Goal: Information Seeking & Learning: Learn about a topic

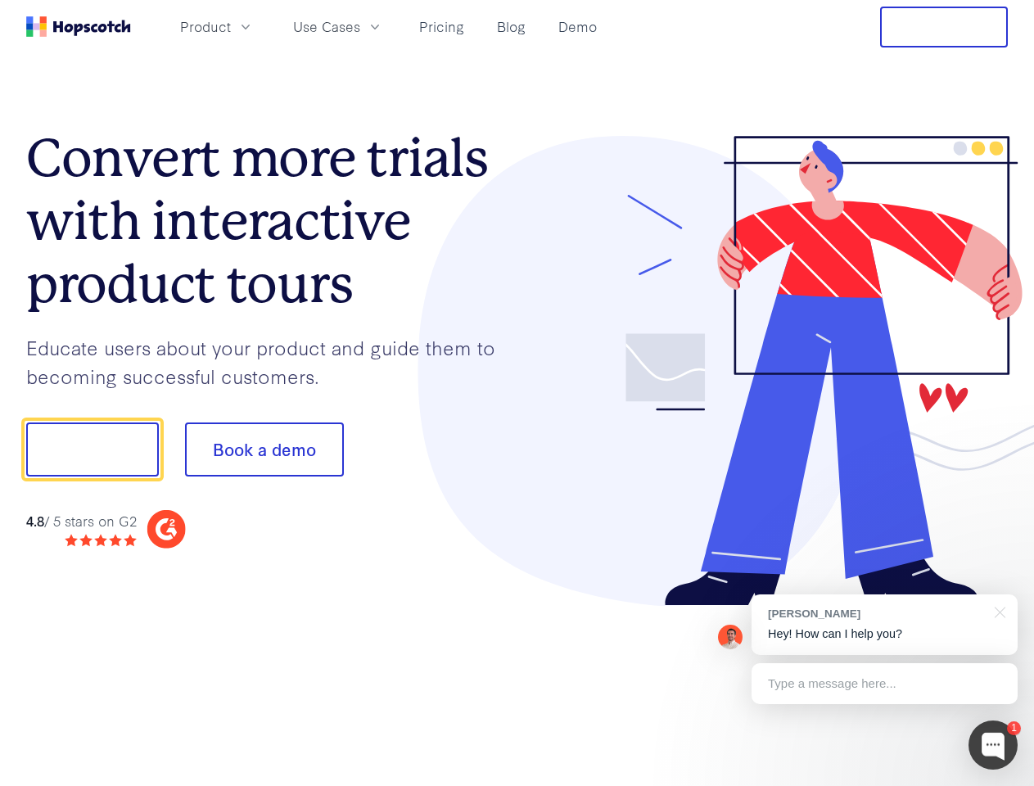
click at [517, 393] on div at bounding box center [762, 371] width 491 height 471
click at [231, 26] on span "Product" at bounding box center [205, 26] width 51 height 20
click at [360, 26] on span "Use Cases" at bounding box center [326, 26] width 67 height 20
click at [944, 27] on button "Free Trial" at bounding box center [944, 27] width 128 height 41
click at [92, 449] on button "Show me!" at bounding box center [92, 449] width 133 height 54
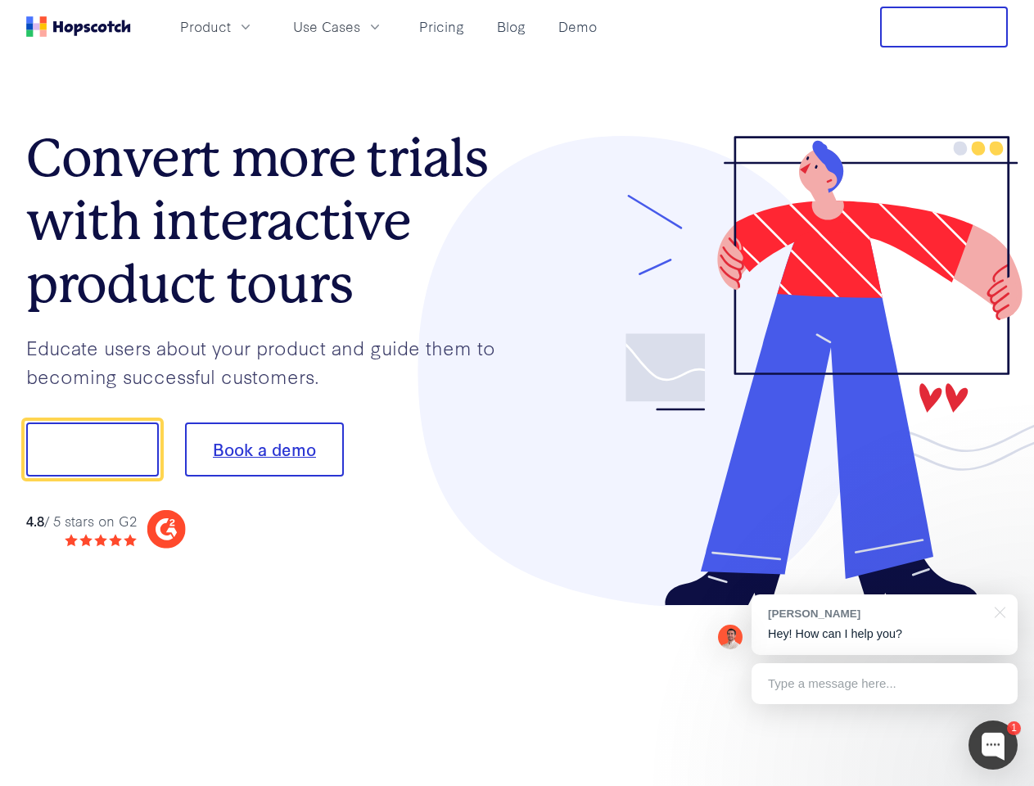
click at [264, 449] on button "Book a demo" at bounding box center [264, 449] width 159 height 54
click at [993, 745] on div at bounding box center [992, 744] width 49 height 49
click at [884, 624] on div "[PERSON_NAME] Hey! How can I help you?" at bounding box center [884, 624] width 266 height 61
click at [997, 611] on div at bounding box center [863, 447] width 307 height 546
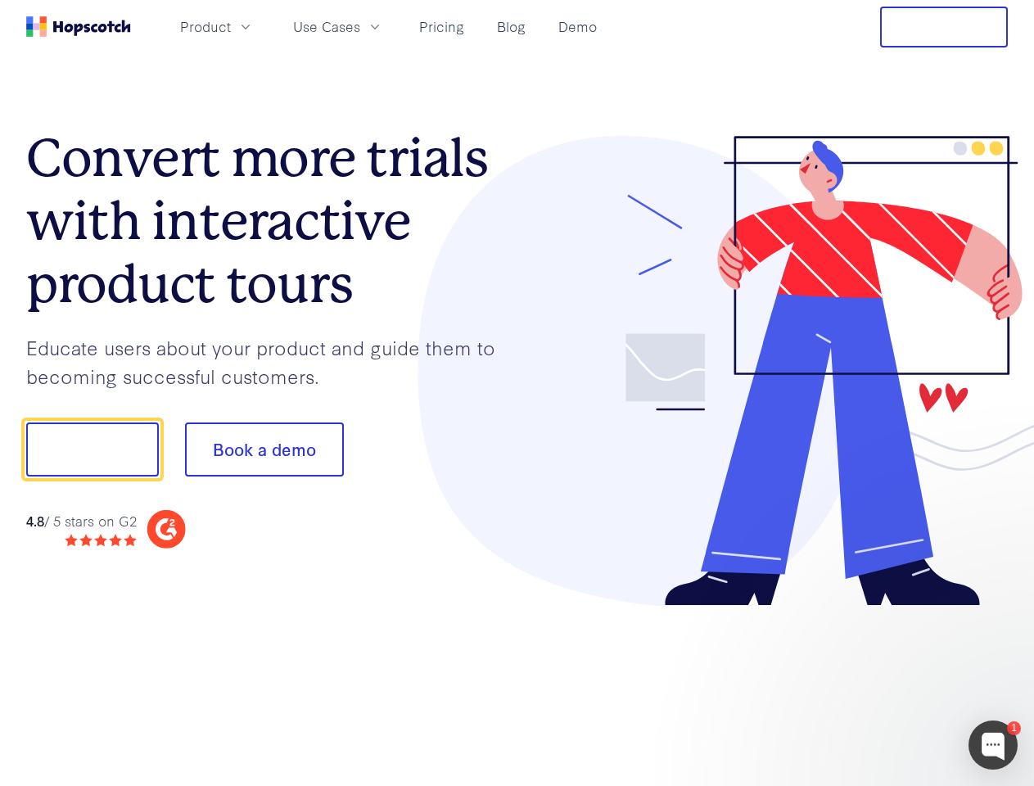
click at [884, 683] on div at bounding box center [863, 447] width 307 height 546
